Goal: Book appointment/travel/reservation

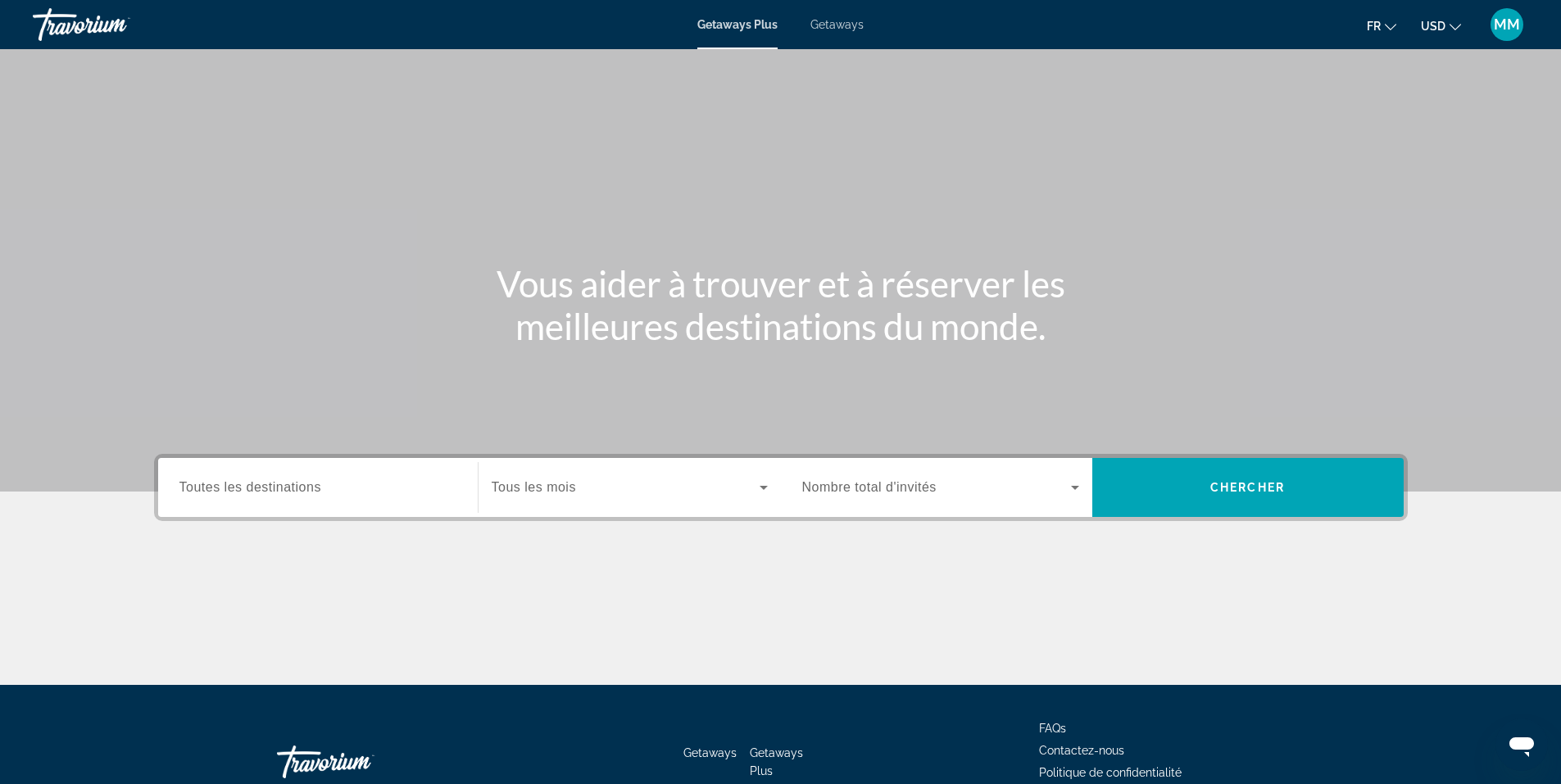
click at [1427, 424] on div "Main content" at bounding box center [780, 245] width 1561 height 492
click at [298, 487] on span "Toutes les destinations" at bounding box center [250, 487] width 142 height 14
click at [298, 487] on input "Destination Toutes les destinations" at bounding box center [317, 487] width 277 height 19
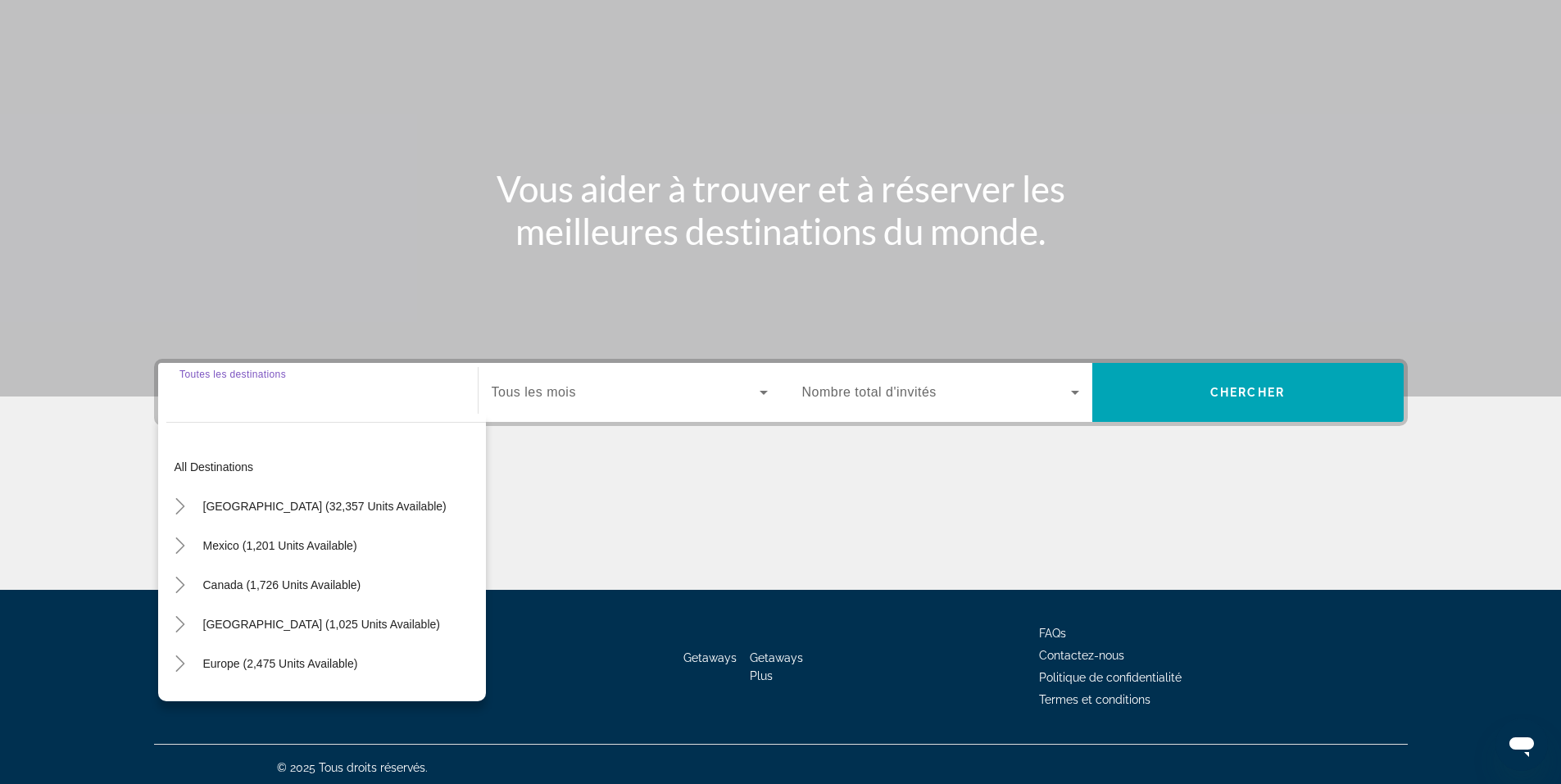
scroll to position [102, 0]
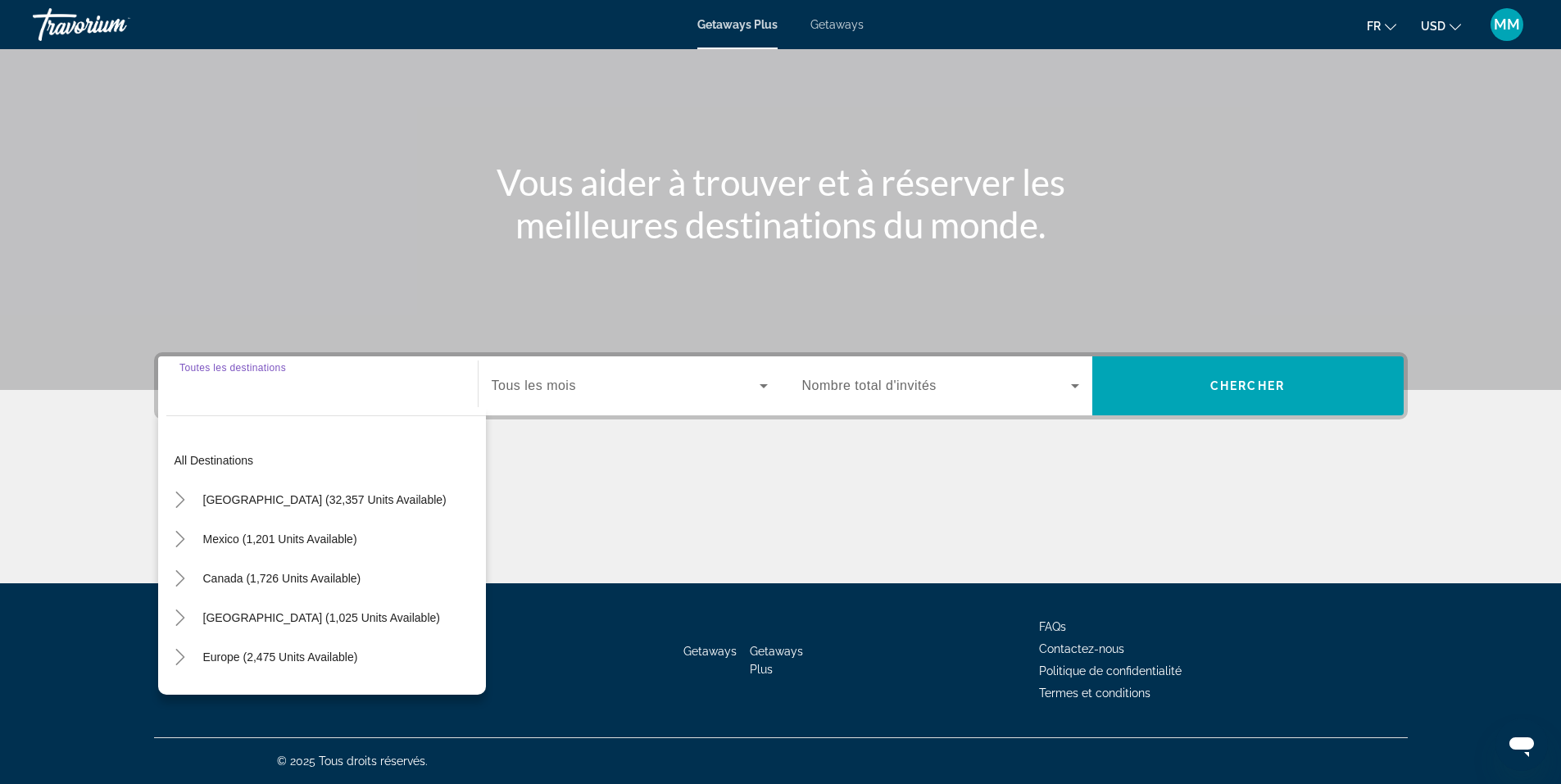
click at [595, 397] on div "Search widget" at bounding box center [630, 386] width 277 height 46
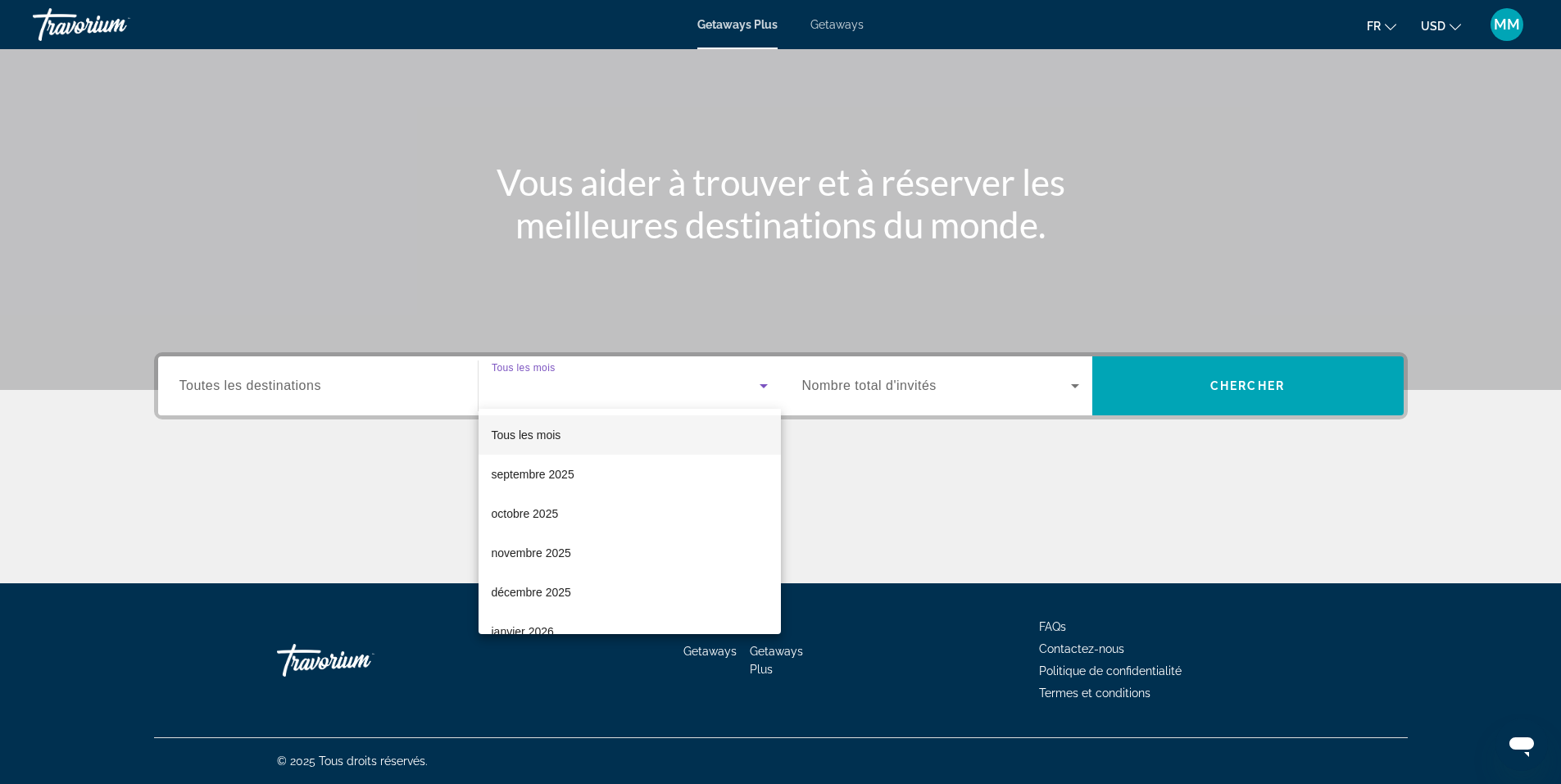
click at [354, 387] on div at bounding box center [780, 392] width 1561 height 784
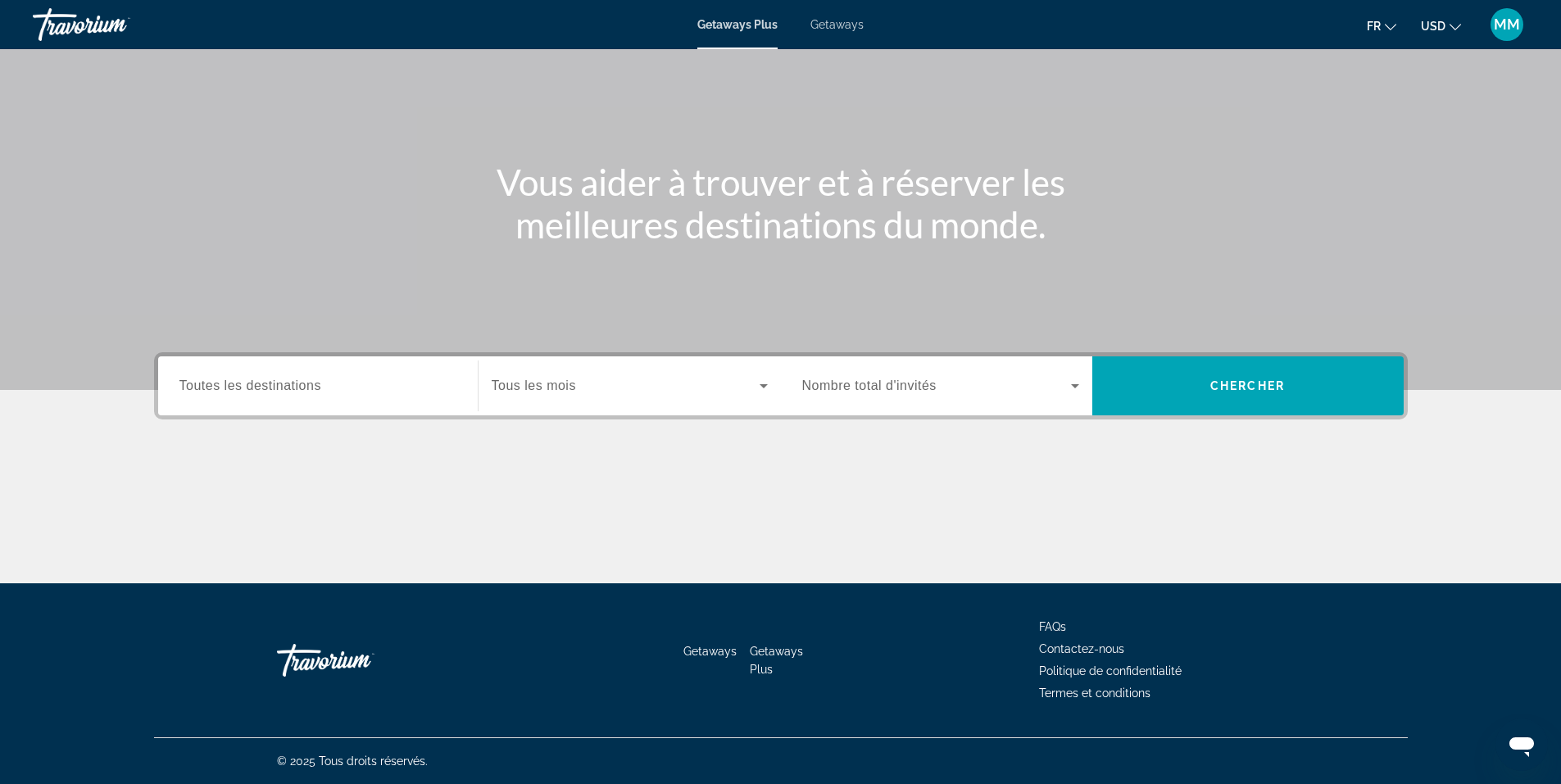
click at [268, 384] on span "Toutes les destinations" at bounding box center [250, 385] width 142 height 14
click at [268, 384] on input "Destination Toutes les destinations" at bounding box center [317, 386] width 277 height 19
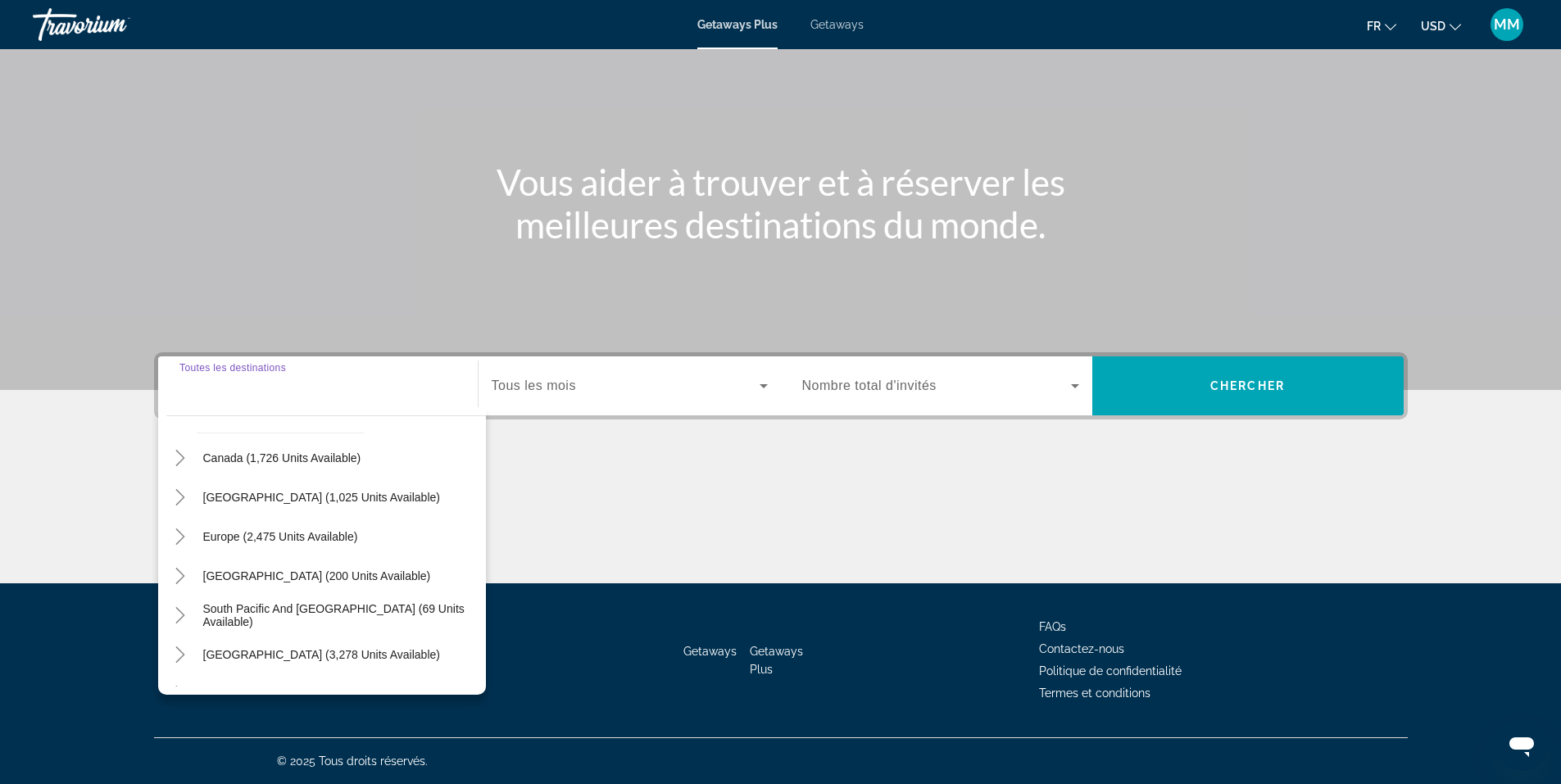
scroll to position [164, 0]
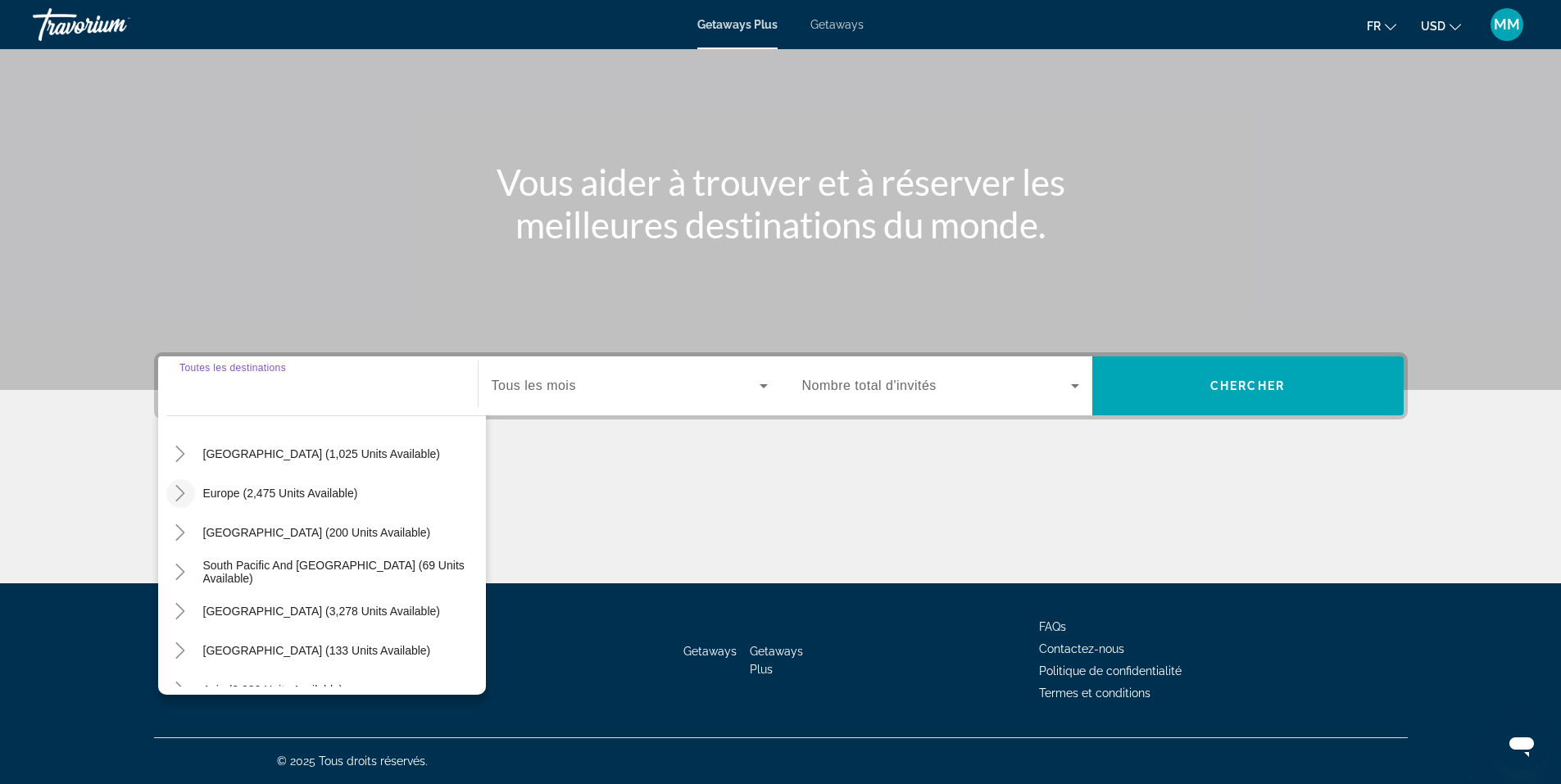
click at [177, 498] on icon "Toggle Europe (2,475 units available)" at bounding box center [180, 492] width 16 height 16
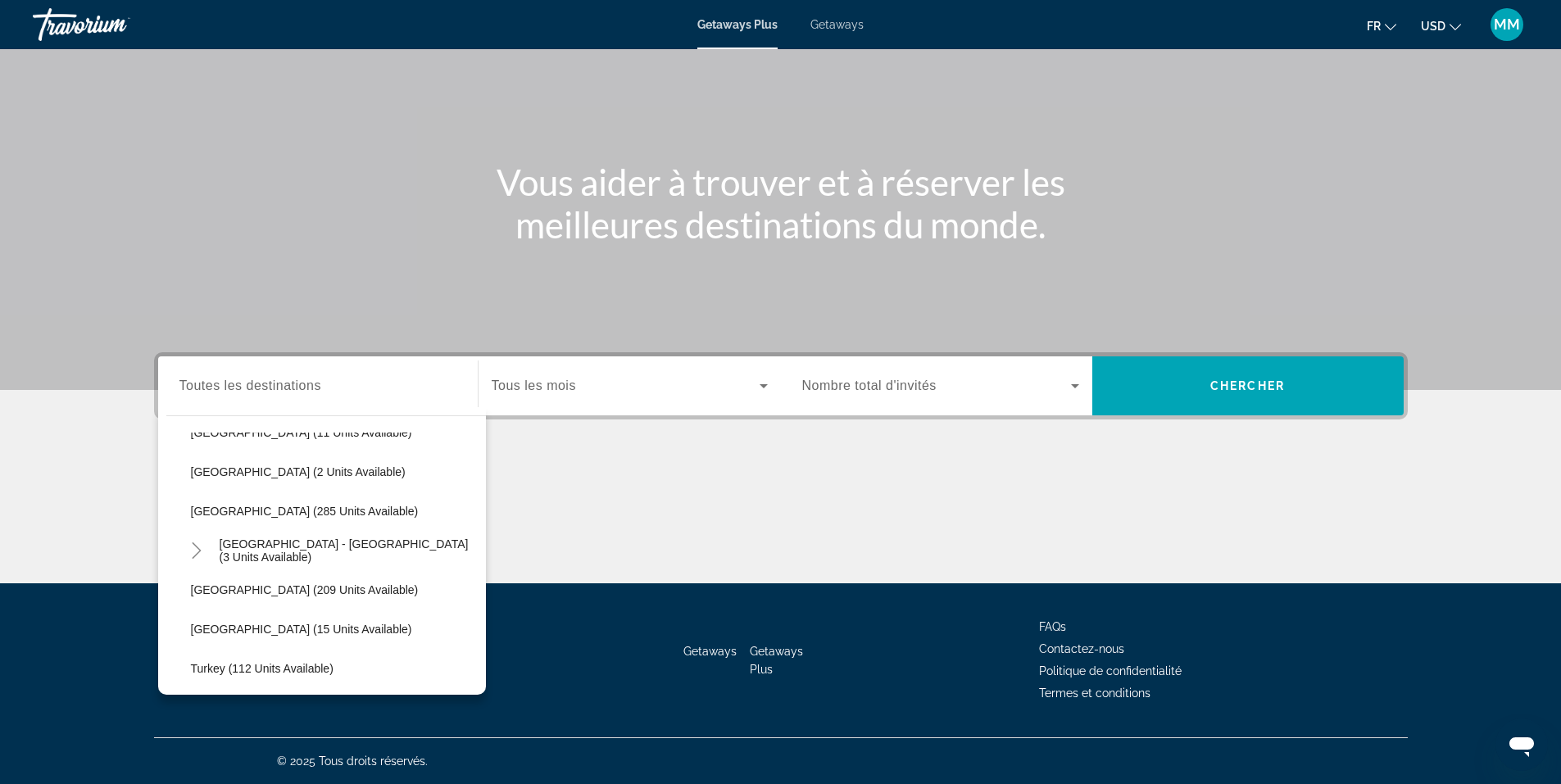
scroll to position [778, 0]
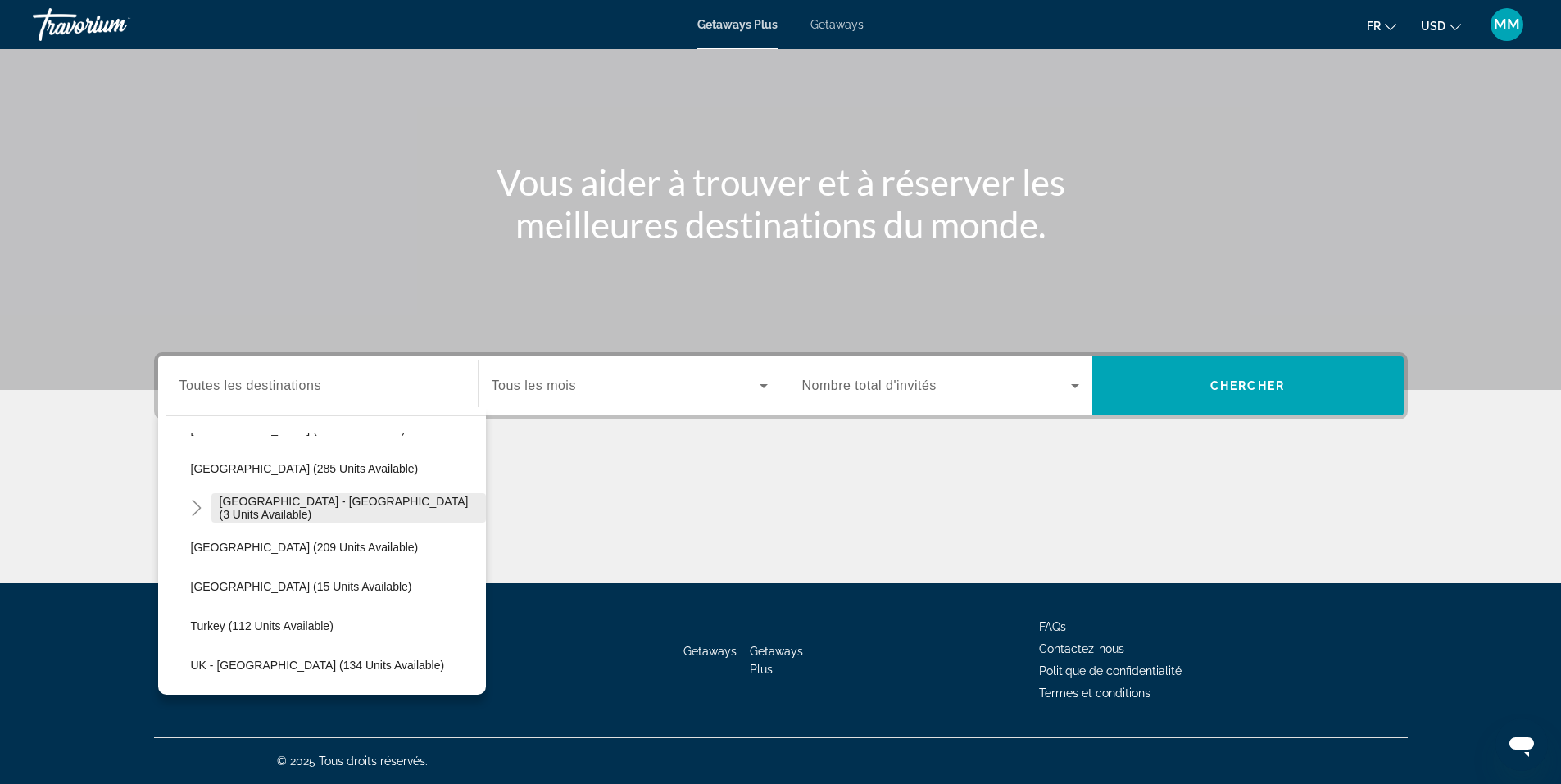
click at [229, 505] on span "[GEOGRAPHIC_DATA] - [GEOGRAPHIC_DATA] (3 units available)" at bounding box center [348, 508] width 258 height 26
type input "**********"
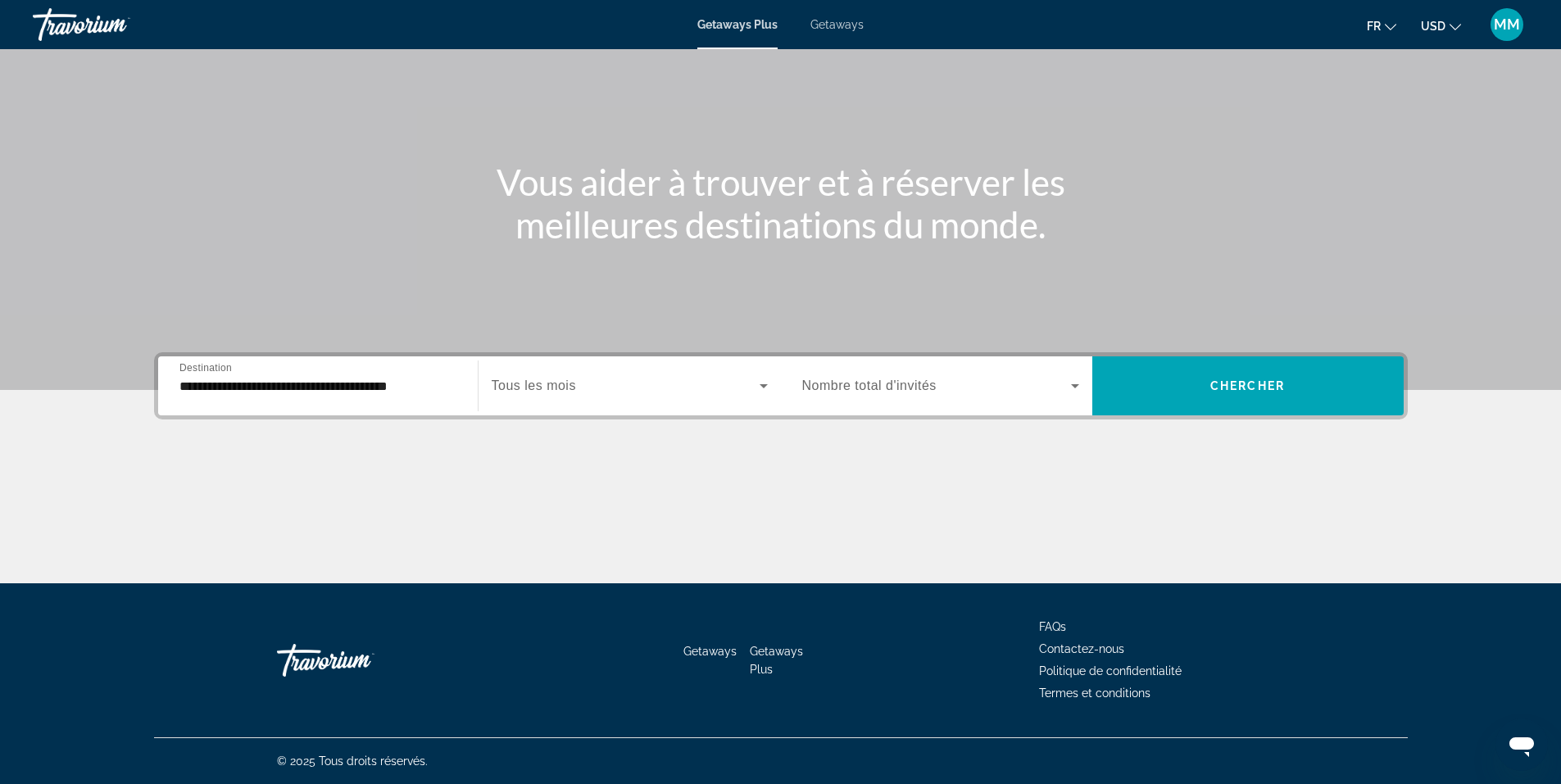
click at [585, 401] on div "Search widget" at bounding box center [630, 386] width 277 height 46
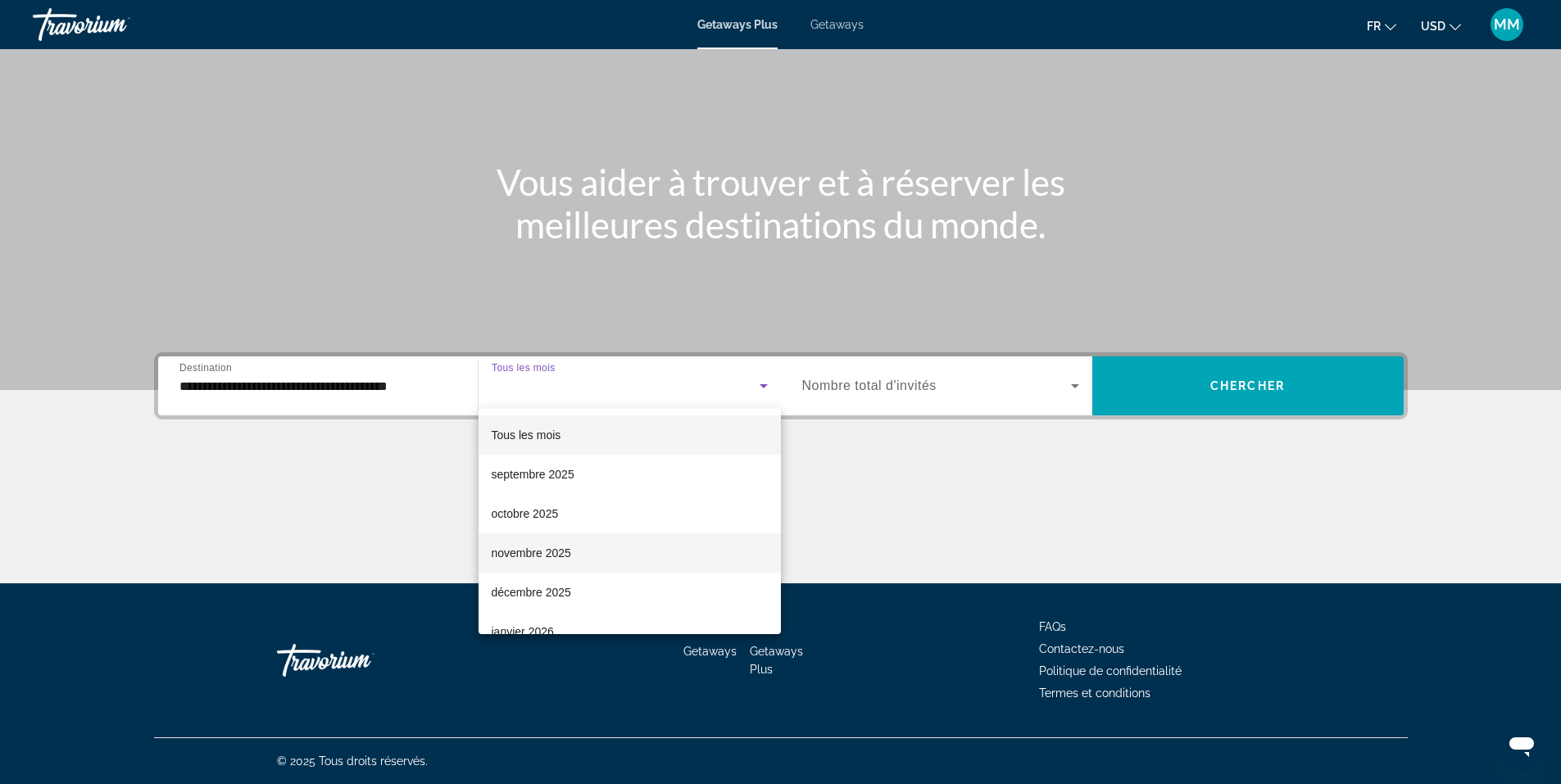
click at [585, 554] on mat-option "novembre 2025" at bounding box center [630, 553] width 303 height 39
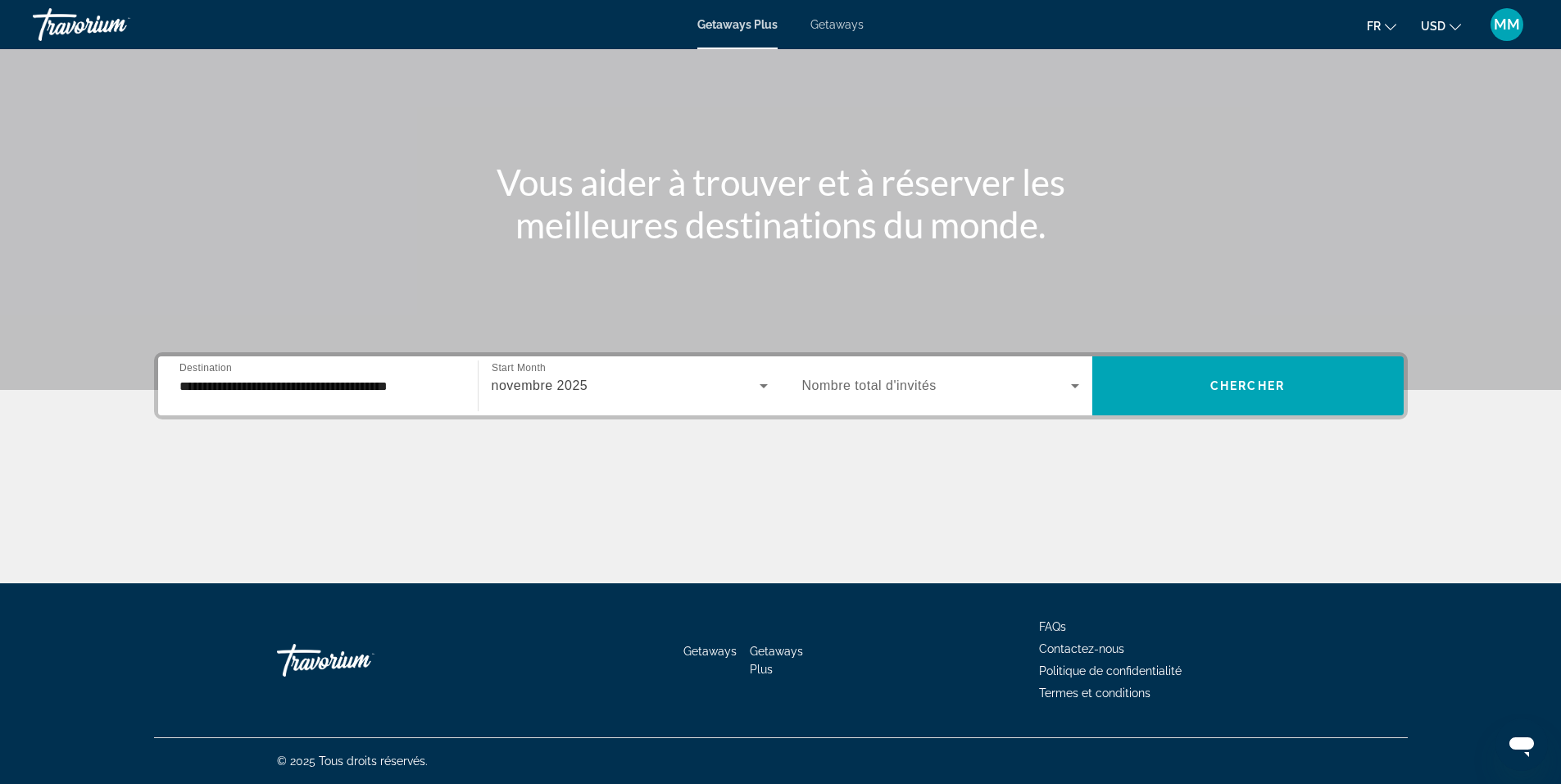
click at [885, 388] on span "Nombre total d'invités" at bounding box center [869, 385] width 134 height 14
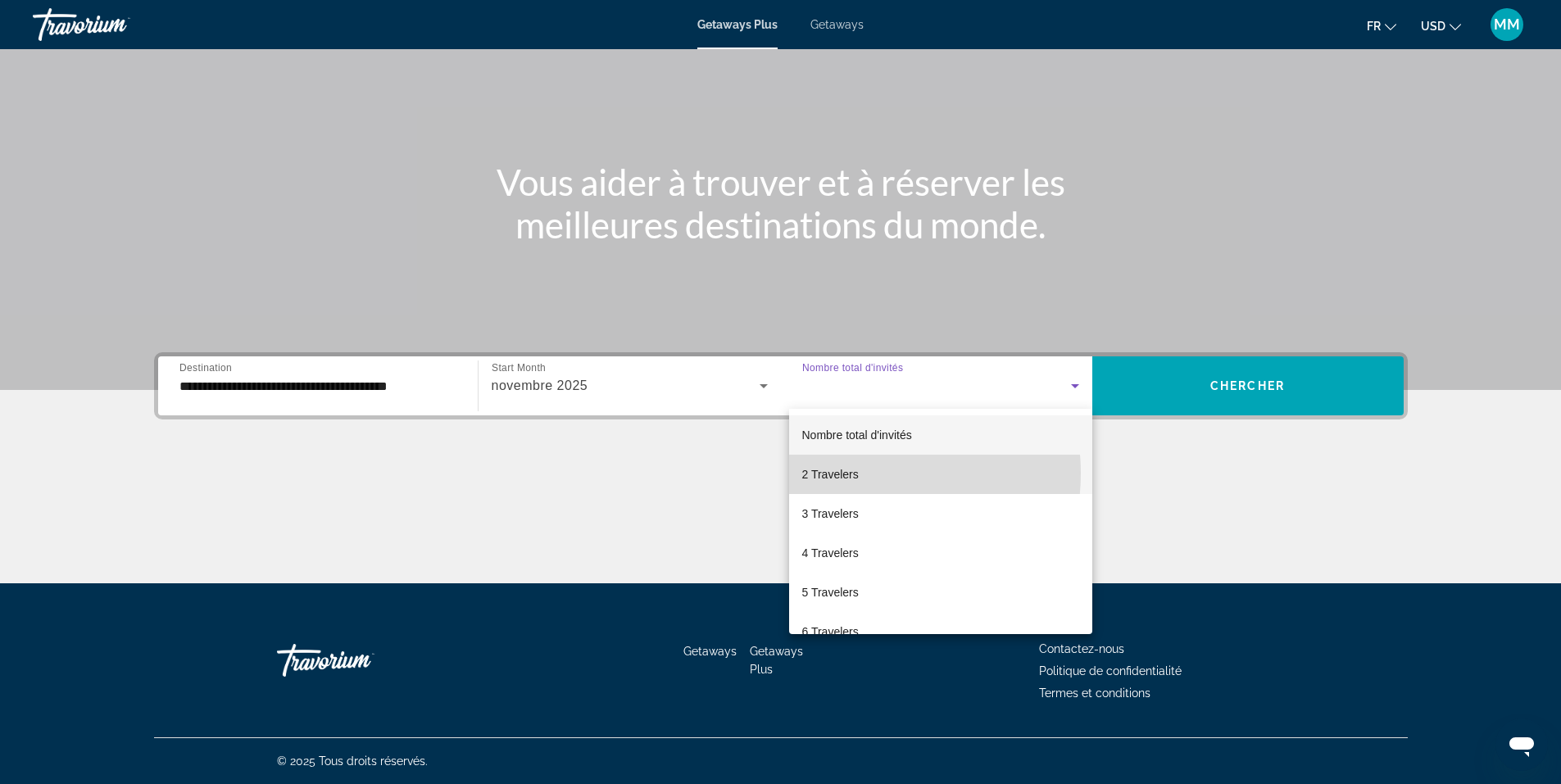
click at [862, 473] on mat-option "2 Travelers" at bounding box center [941, 474] width 303 height 39
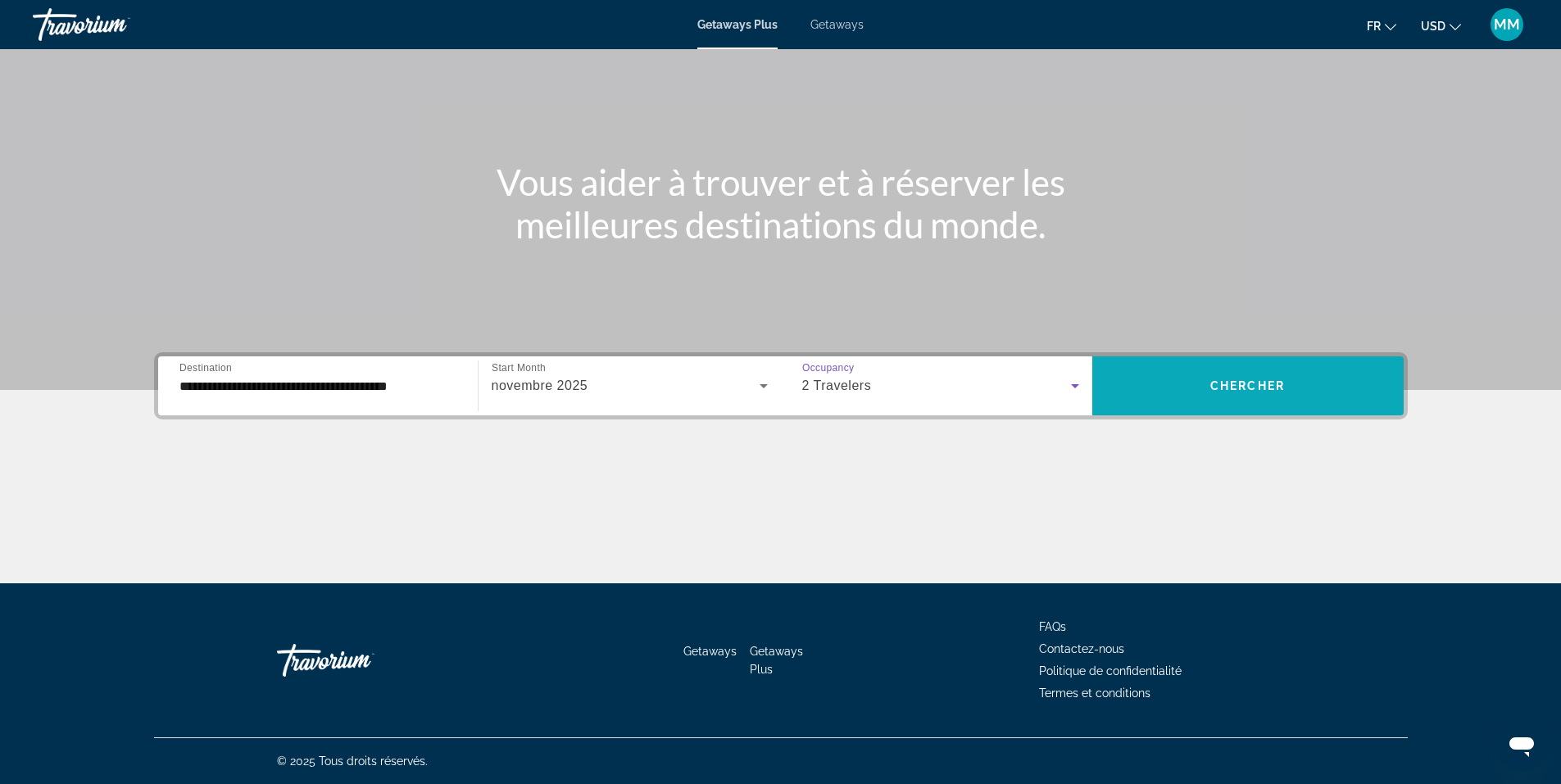
click at [1342, 388] on span "Search widget" at bounding box center [1247, 386] width 311 height 39
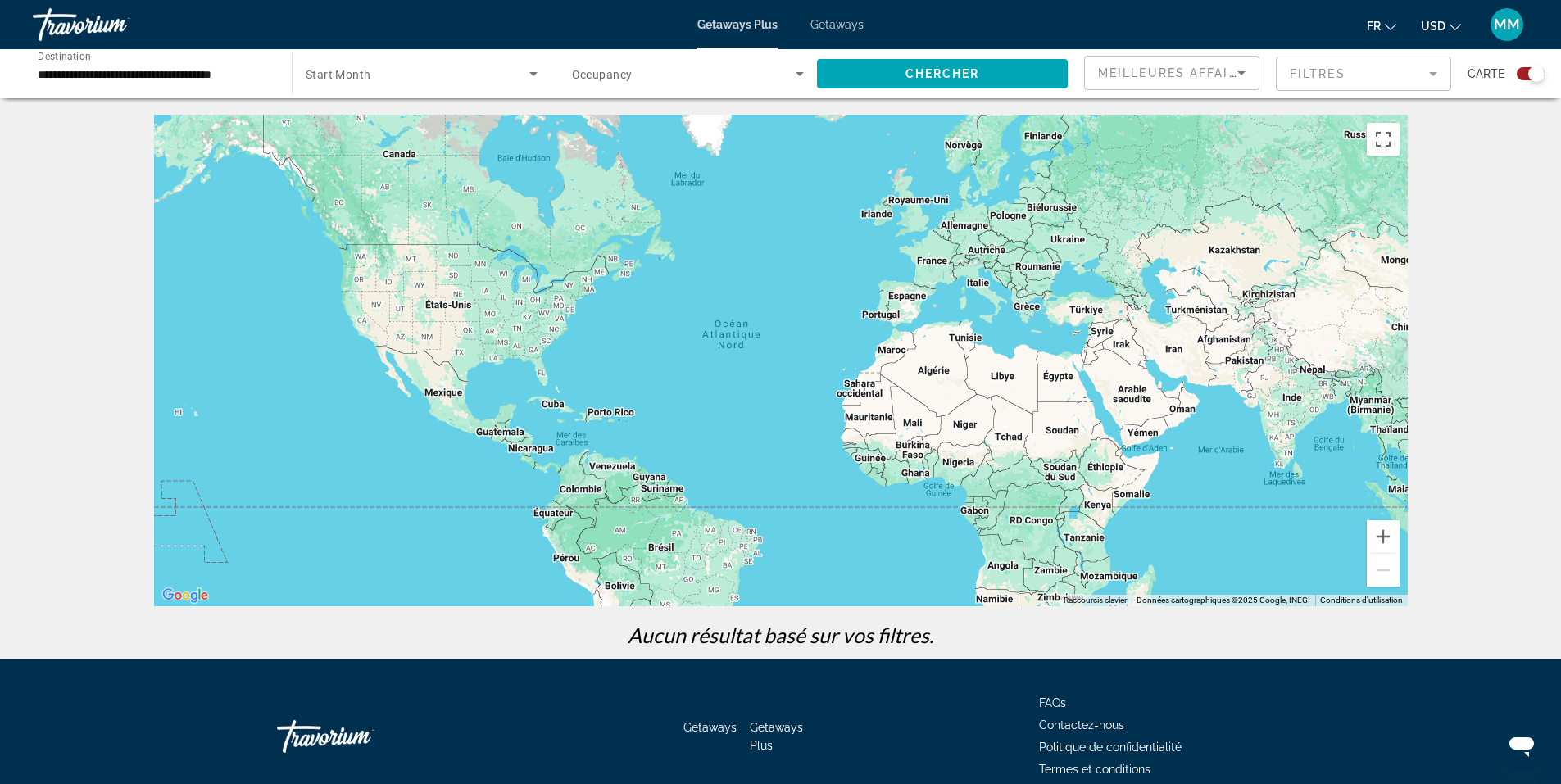
click at [456, 78] on span "Search widget" at bounding box center [418, 73] width 224 height 19
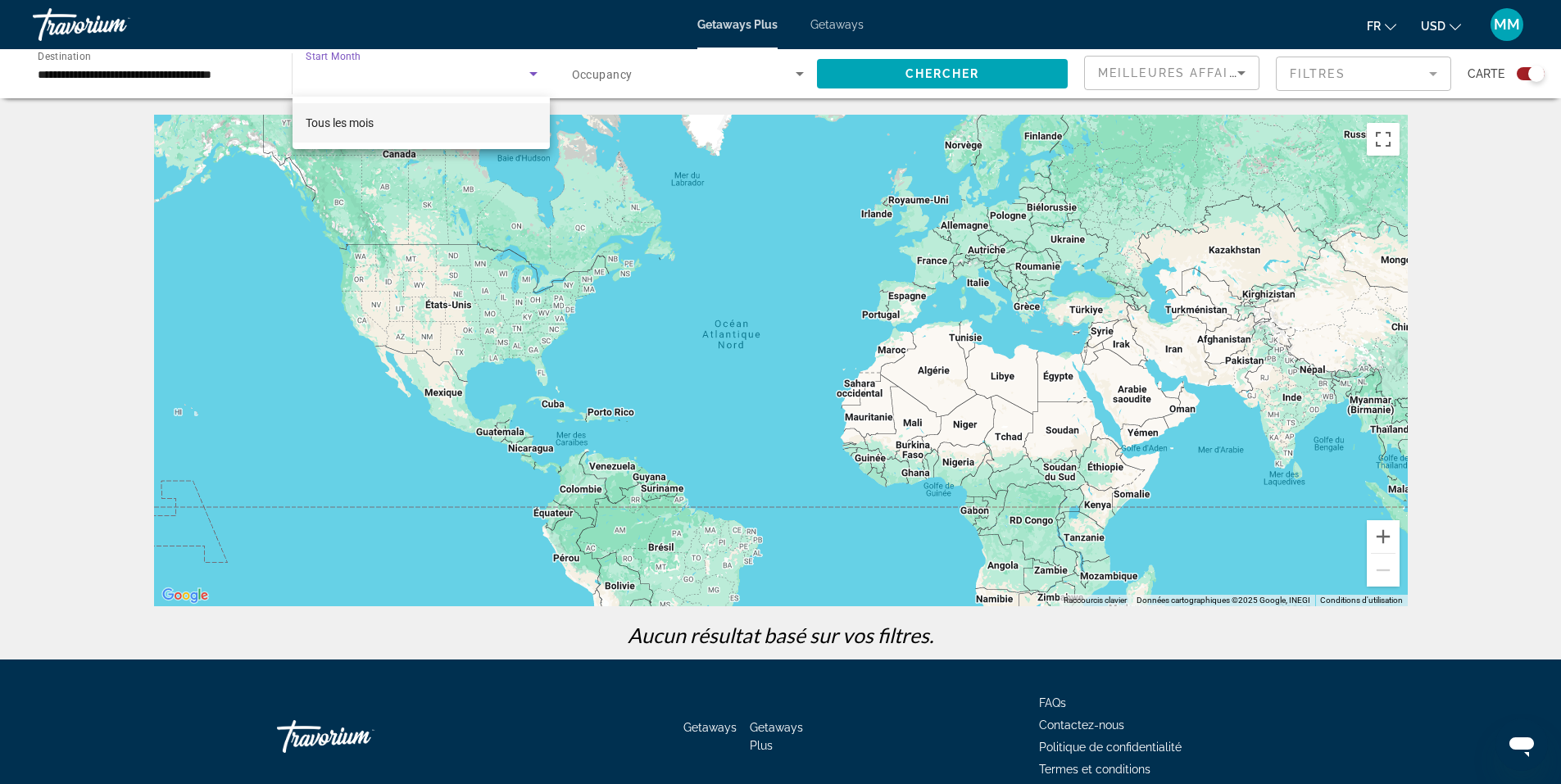
click at [355, 120] on span "Tous les mois" at bounding box center [340, 123] width 68 height 13
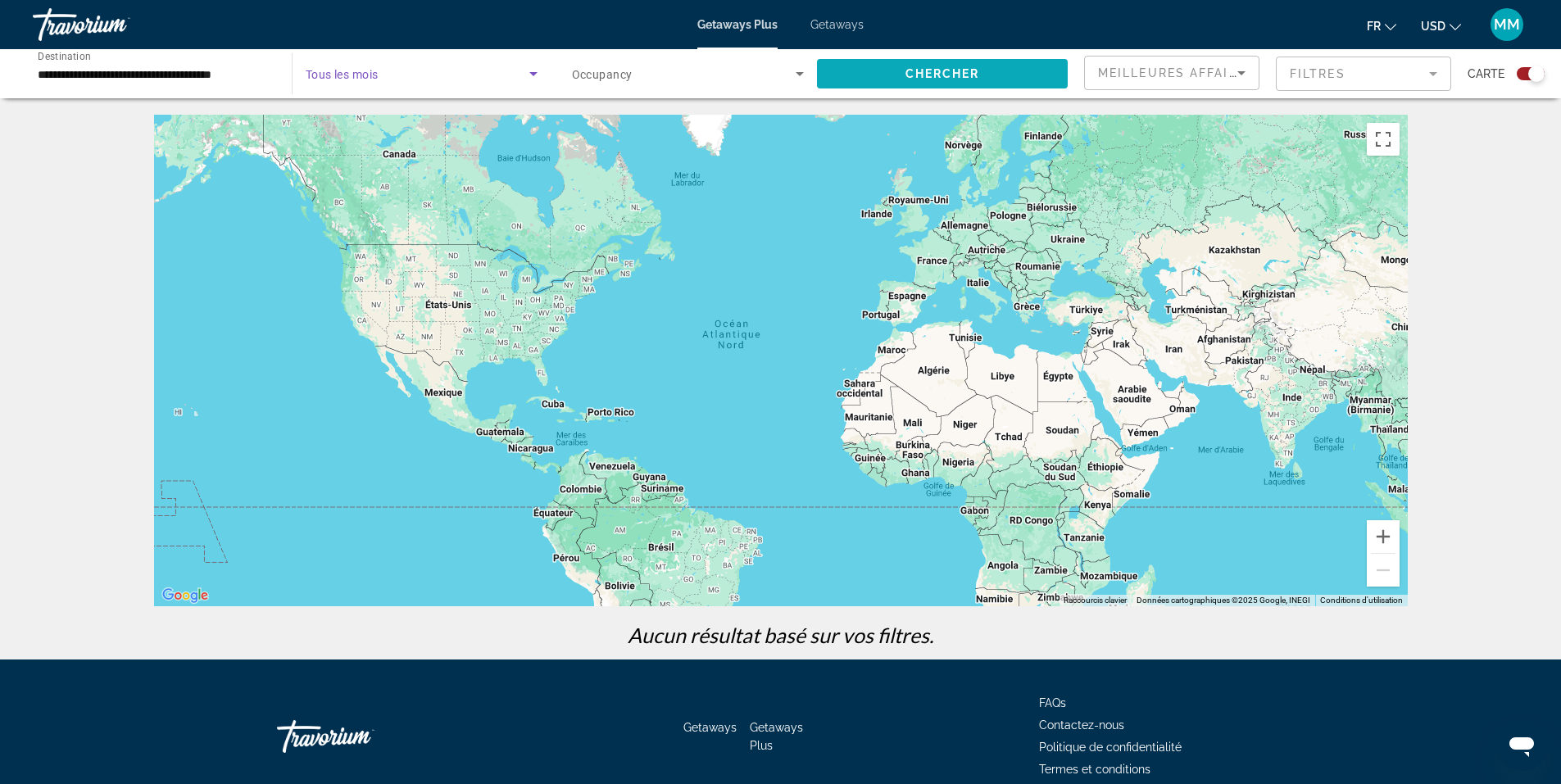
click at [891, 78] on span "Search widget" at bounding box center [942, 73] width 250 height 39
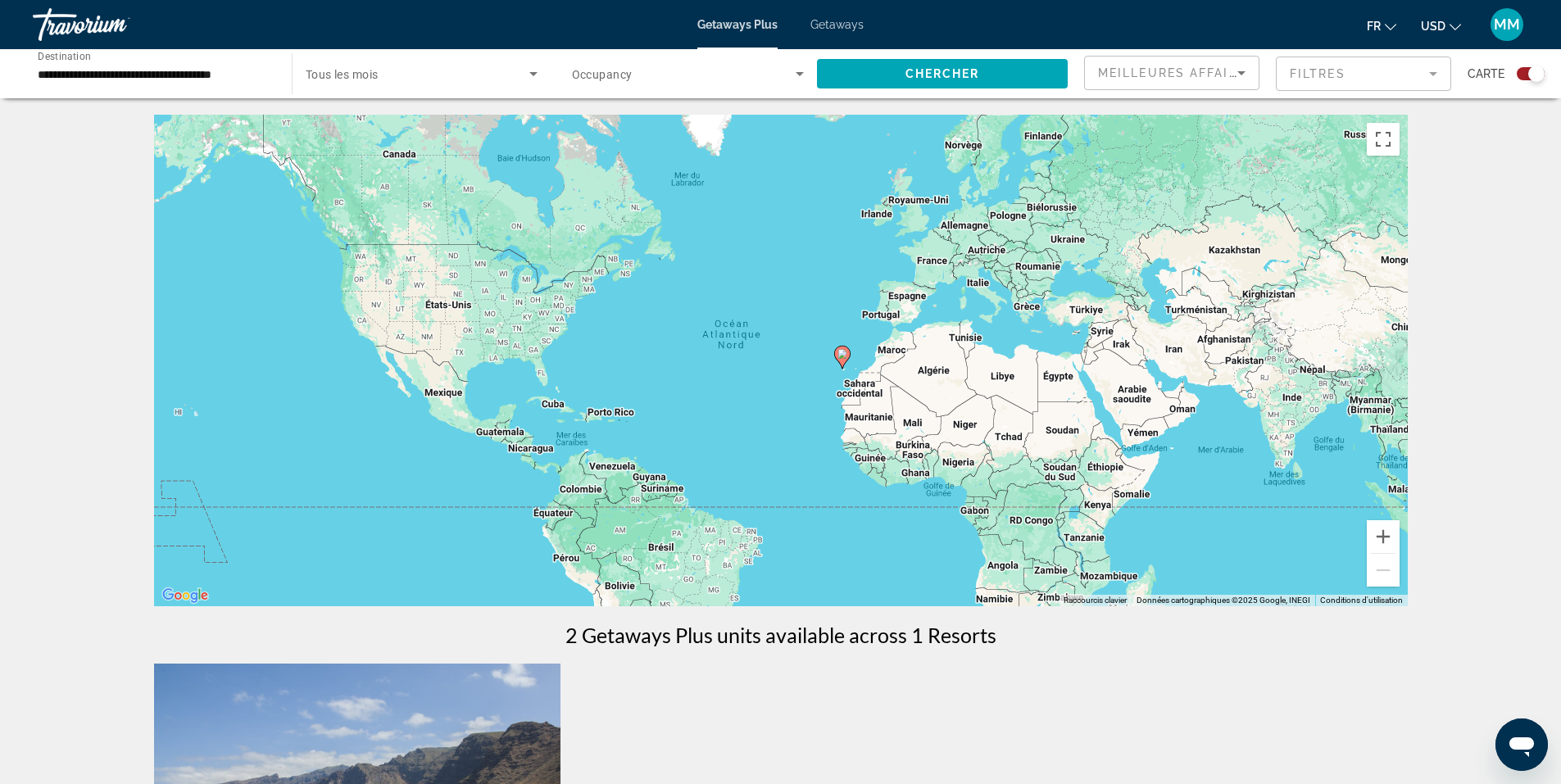
click at [272, 75] on div "**********" at bounding box center [154, 74] width 259 height 47
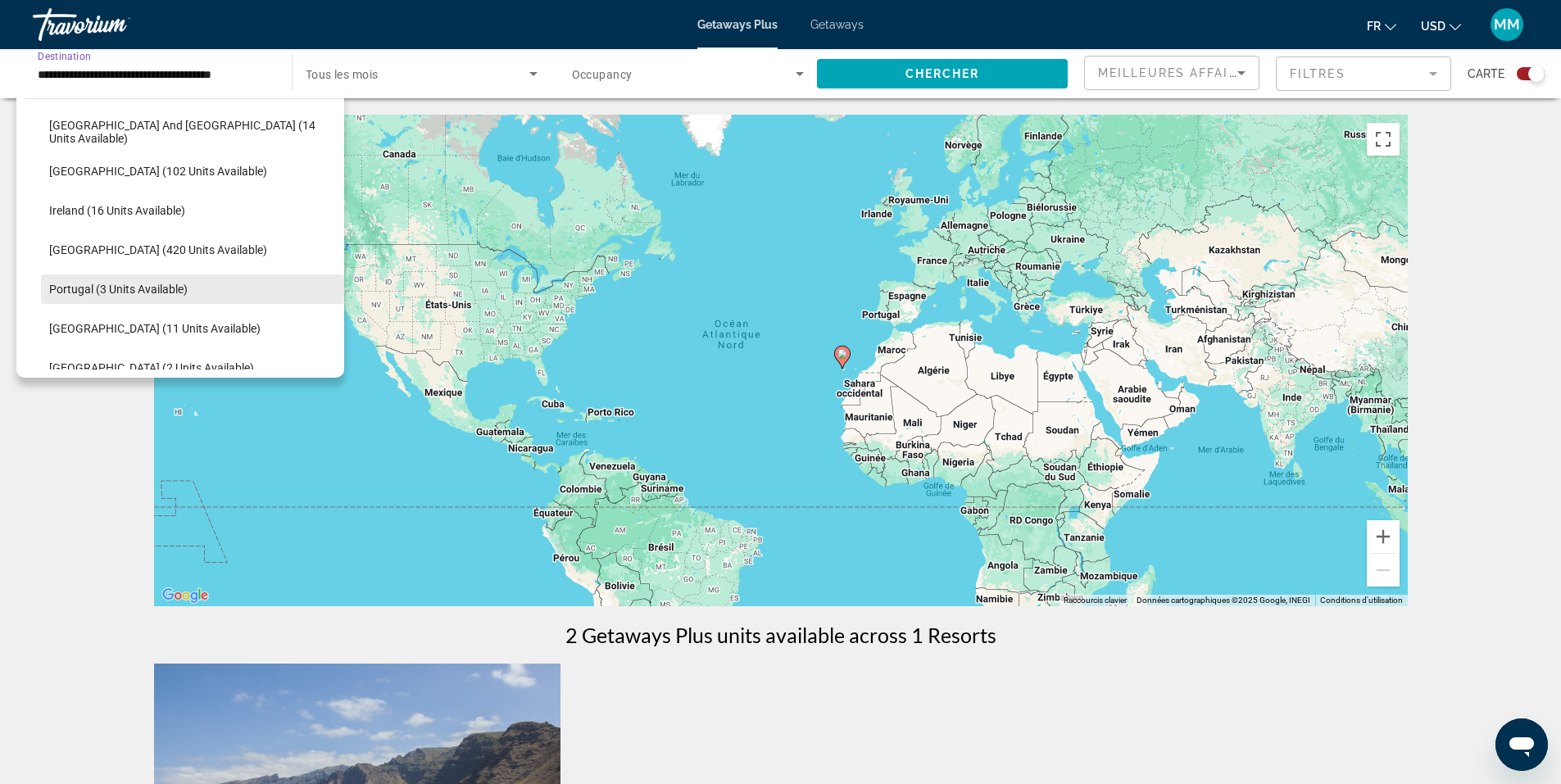
scroll to position [481, 0]
